Goal: Use online tool/utility: Utilize a website feature to perform a specific function

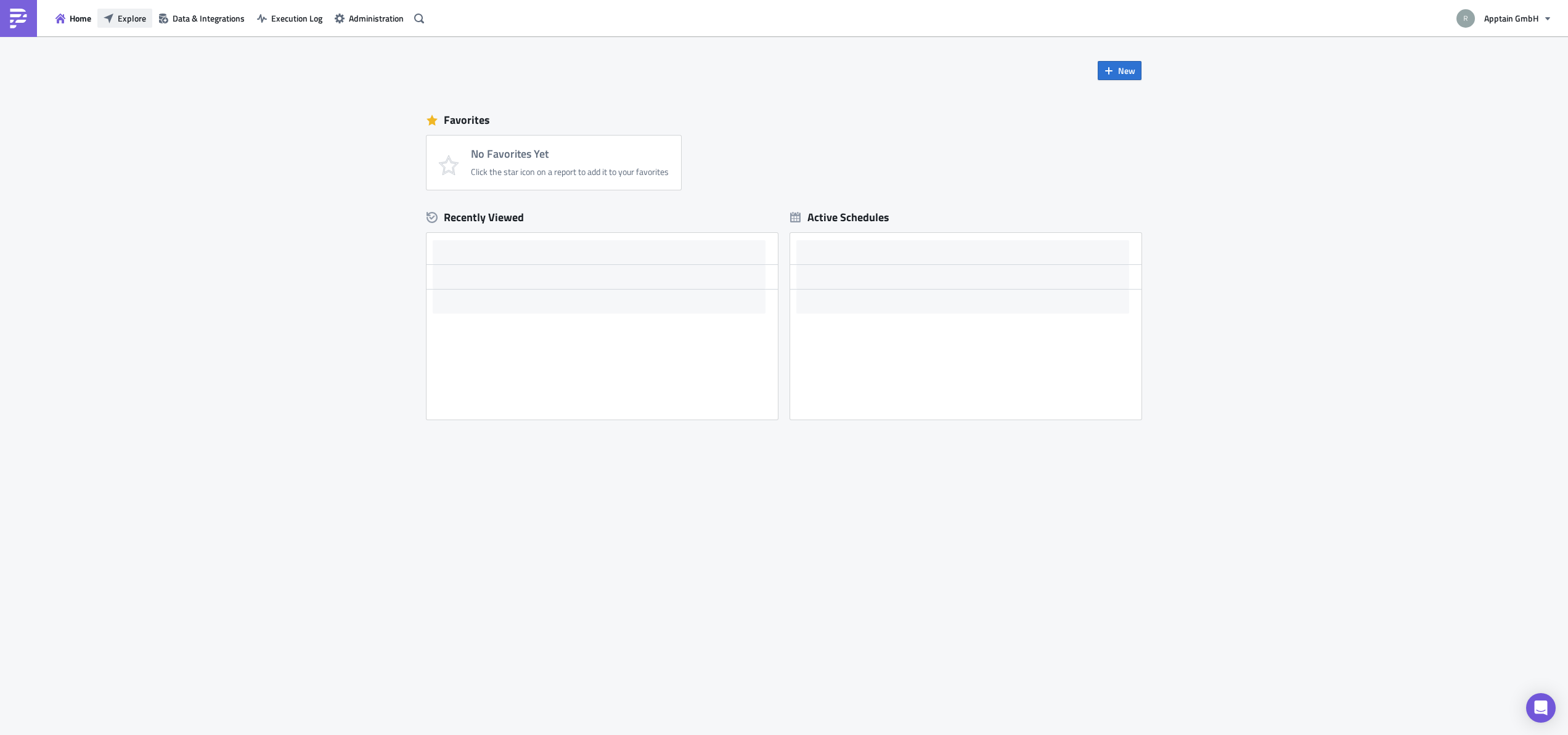
click at [132, 21] on span "Explore" at bounding box center [132, 18] width 28 height 13
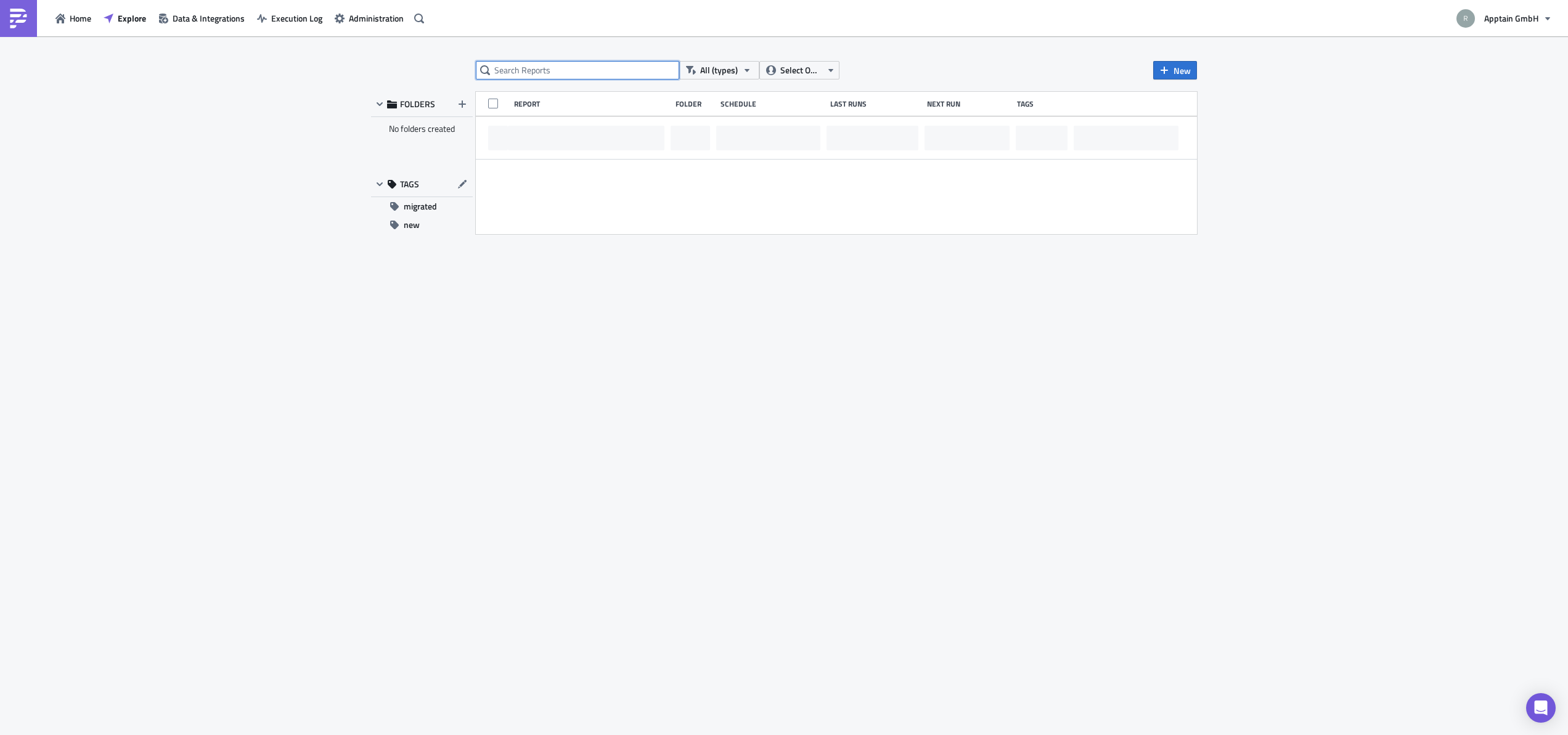
click at [588, 72] on input "text" at bounding box center [578, 69] width 203 height 18
type input "postmaster"
click at [636, 340] on div "postmaster All (types) Select Owner New FOLDERS No folders created TAGS migrate…" at bounding box center [784, 386] width 838 height 651
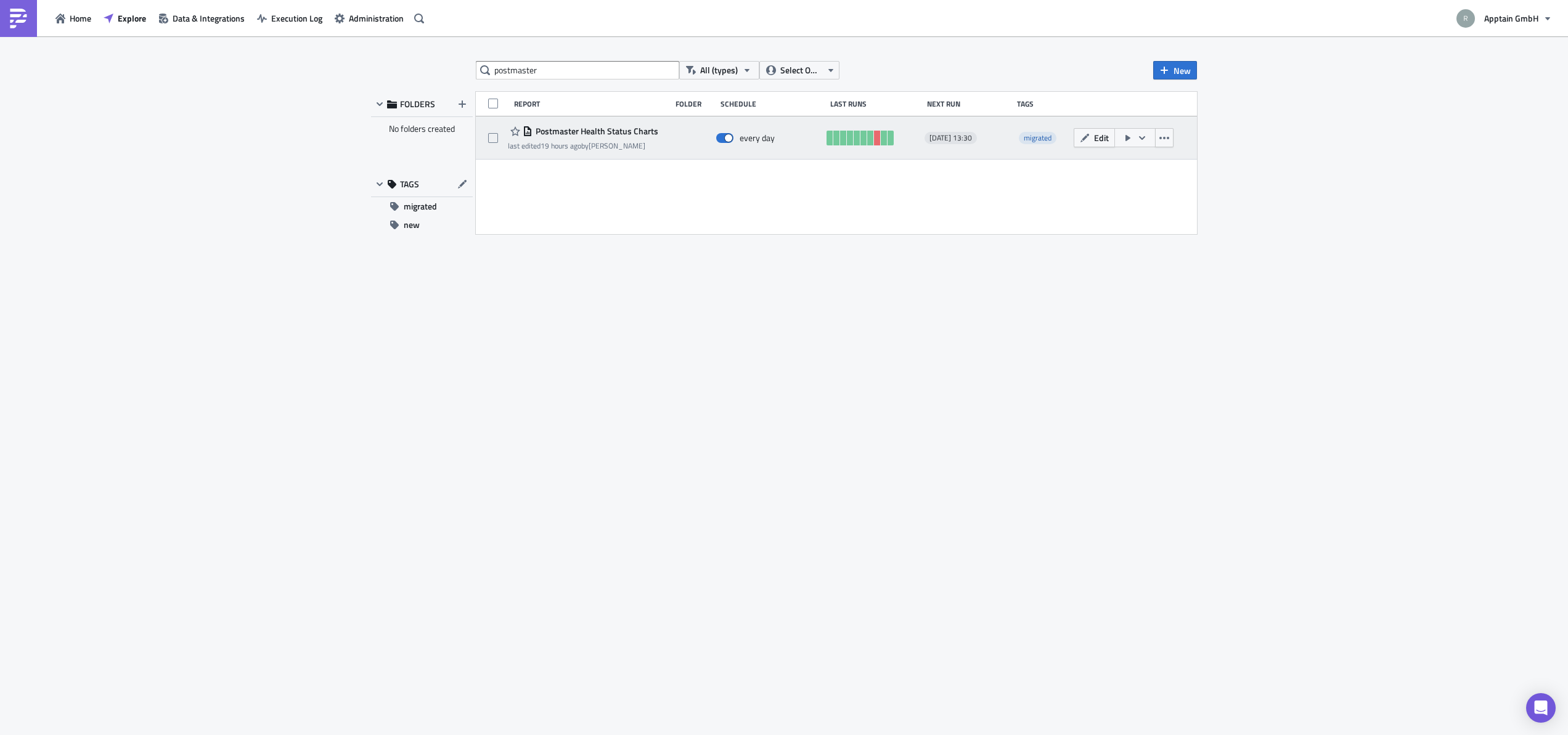
click at [596, 136] on span "Postmaster Health Status Charts" at bounding box center [596, 132] width 126 height 11
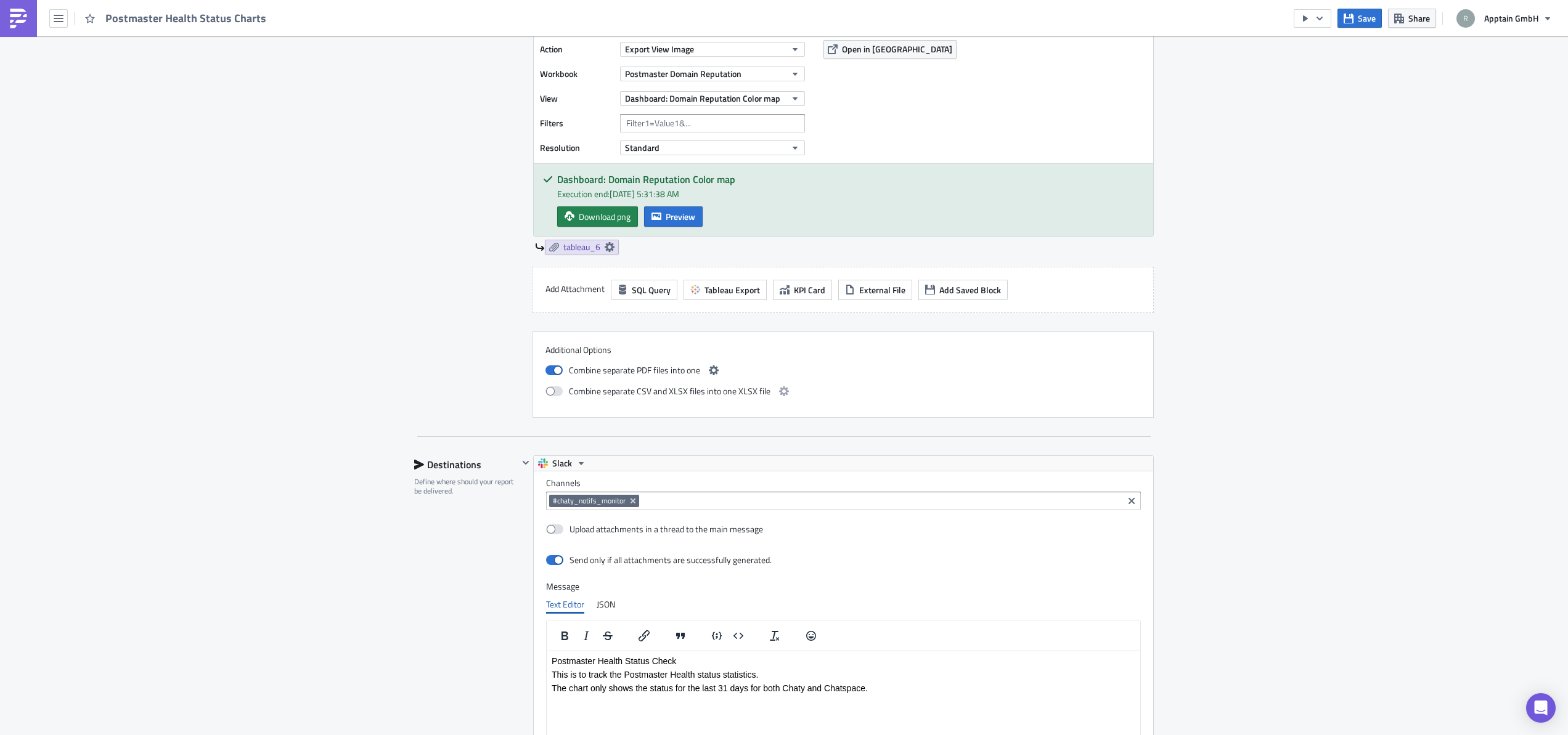
scroll to position [2253, 0]
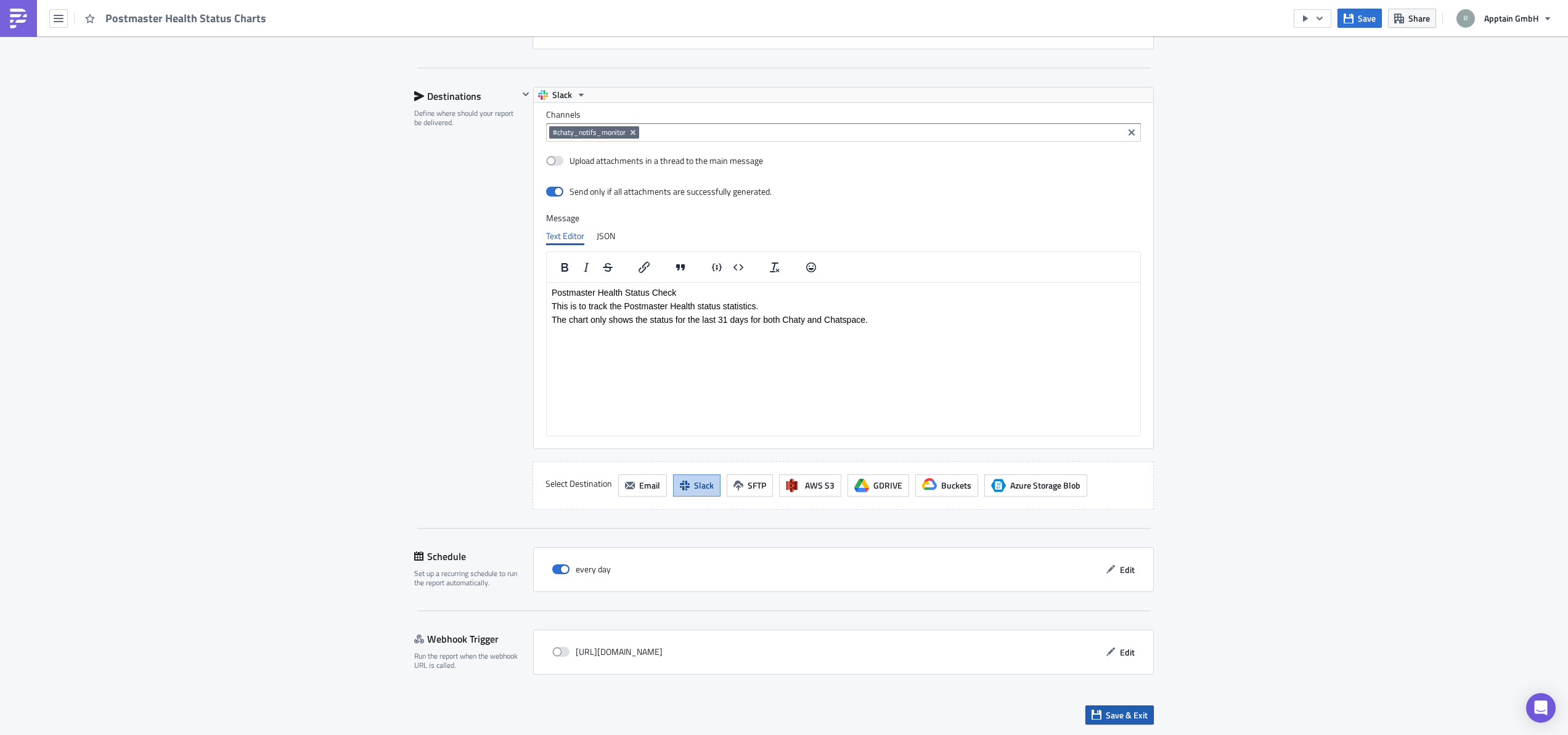
click at [1121, 715] on span "Save & Exit" at bounding box center [1126, 715] width 42 height 13
